Goal: Task Accomplishment & Management: Use online tool/utility

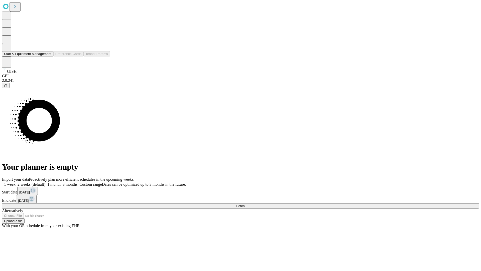
click at [48, 56] on button "Staff & Equipment Management" at bounding box center [27, 53] width 51 height 5
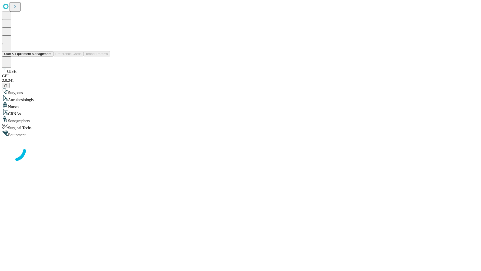
click at [48, 56] on button "Staff & Equipment Management" at bounding box center [27, 53] width 51 height 5
